Goal: Transaction & Acquisition: Purchase product/service

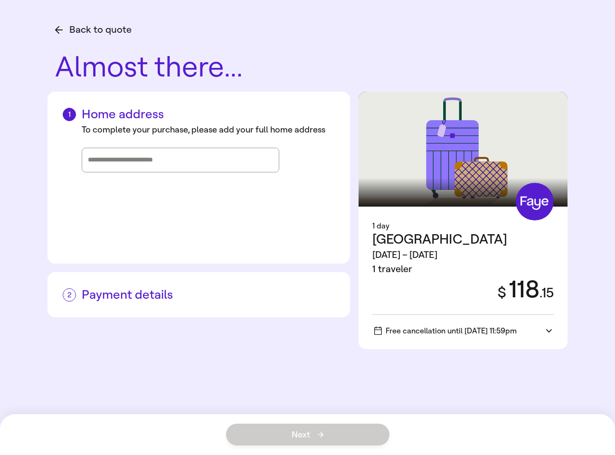
click at [56, 29] on icon "button" at bounding box center [59, 30] width 8 height 8
